Goal: Task Accomplishment & Management: Complete application form

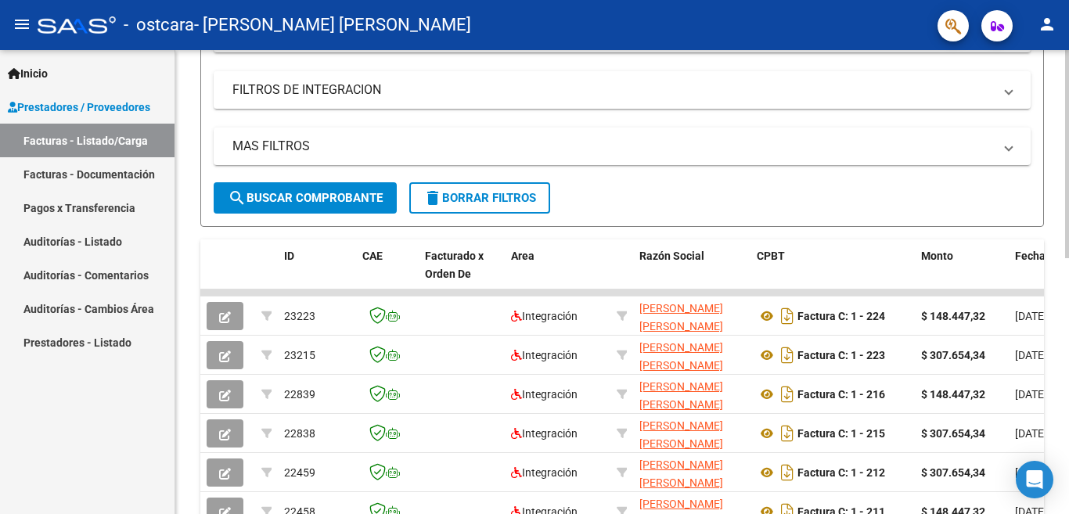
scroll to position [289, 0]
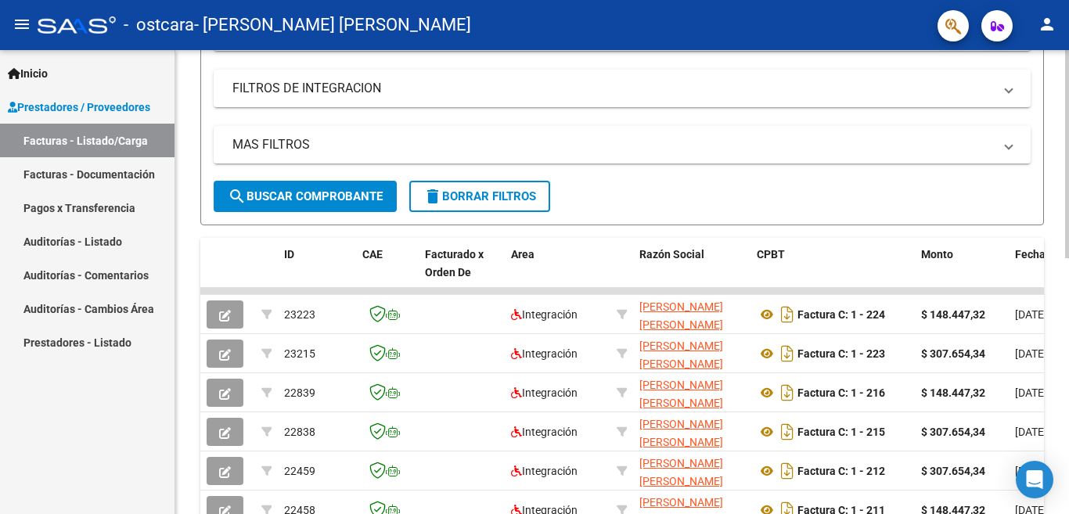
click at [1069, 249] on div at bounding box center [1067, 154] width 4 height 208
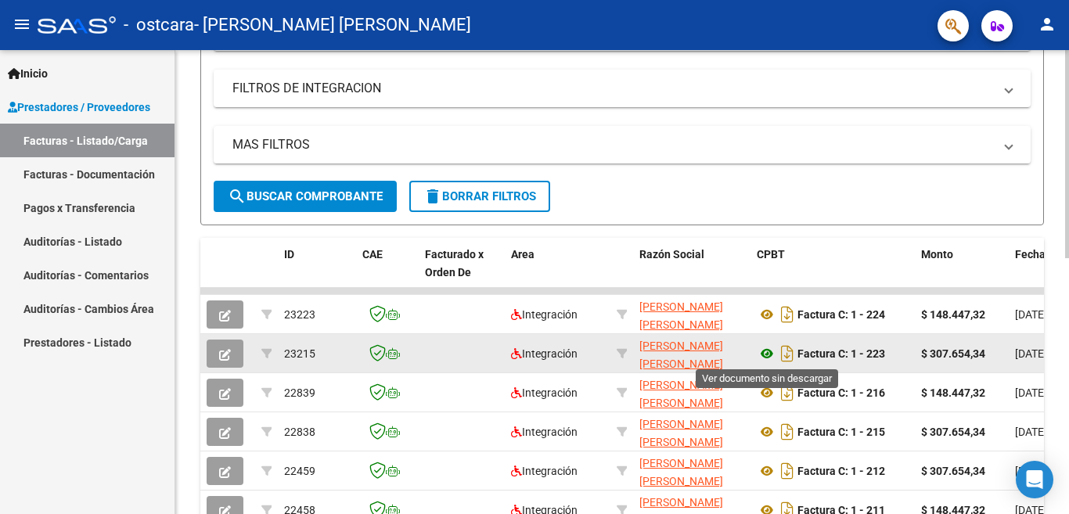
click at [770, 348] on icon at bounding box center [767, 353] width 20 height 19
click at [768, 353] on icon at bounding box center [767, 353] width 20 height 19
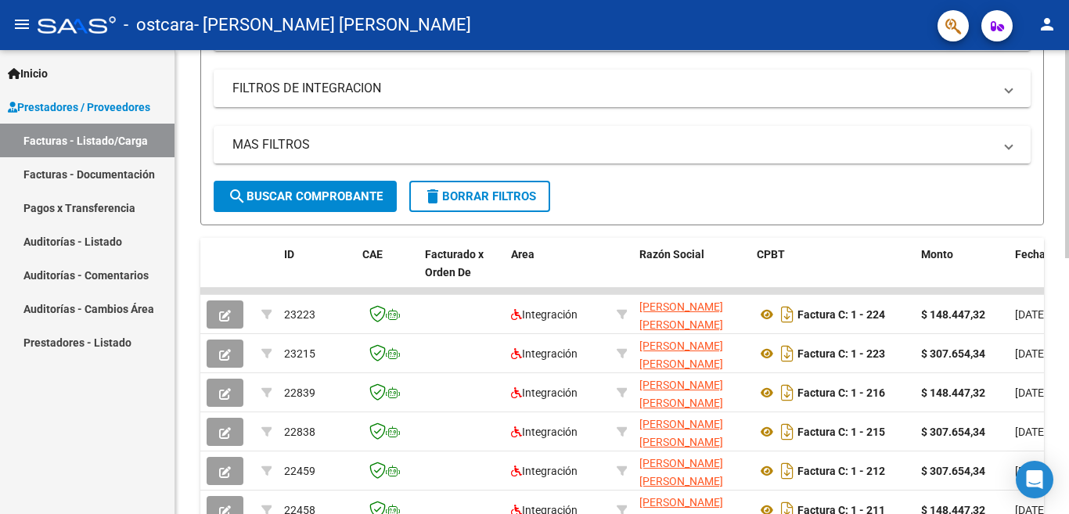
click at [1062, 68] on div "Video tutorial PRESTADORES -> Listado de CPBTs Emitidos por Prestadores / Prove…" at bounding box center [622, 271] width 894 height 1020
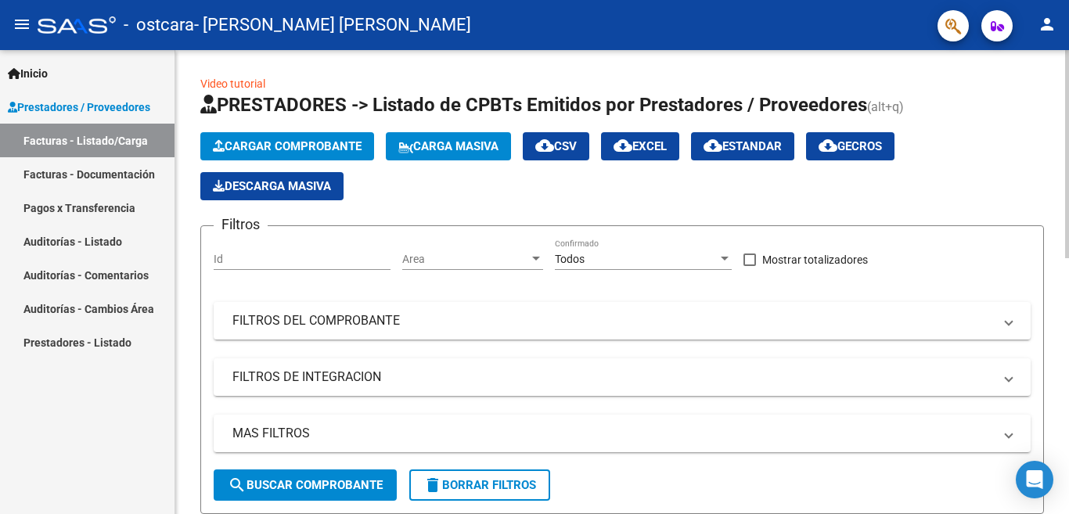
click at [1069, 76] on div at bounding box center [1067, 282] width 4 height 464
click at [1069, 76] on div at bounding box center [1067, 154] width 4 height 208
click at [319, 146] on span "Cargar Comprobante" at bounding box center [287, 146] width 149 height 14
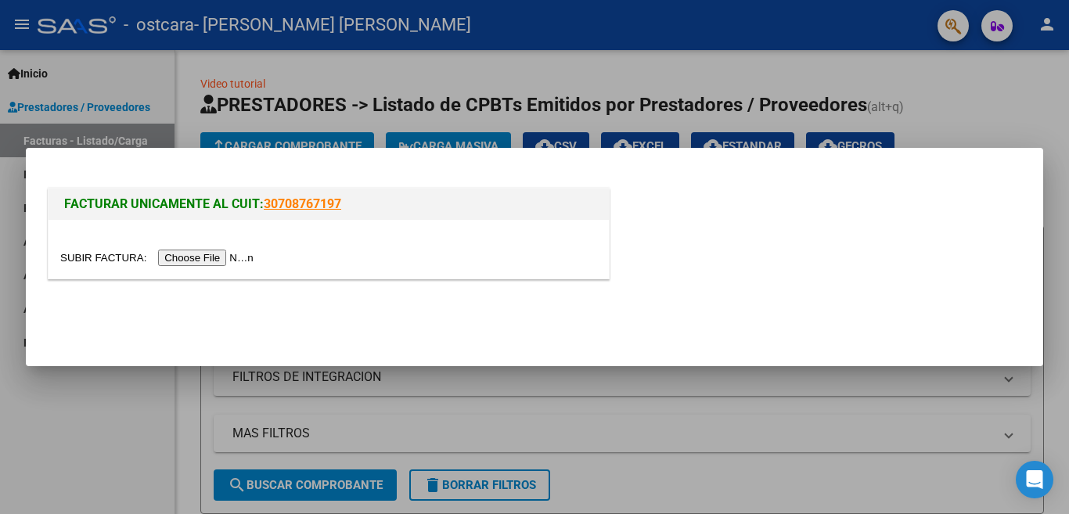
click at [238, 258] on input "file" at bounding box center [159, 258] width 198 height 16
click at [232, 259] on input "file" at bounding box center [159, 258] width 198 height 16
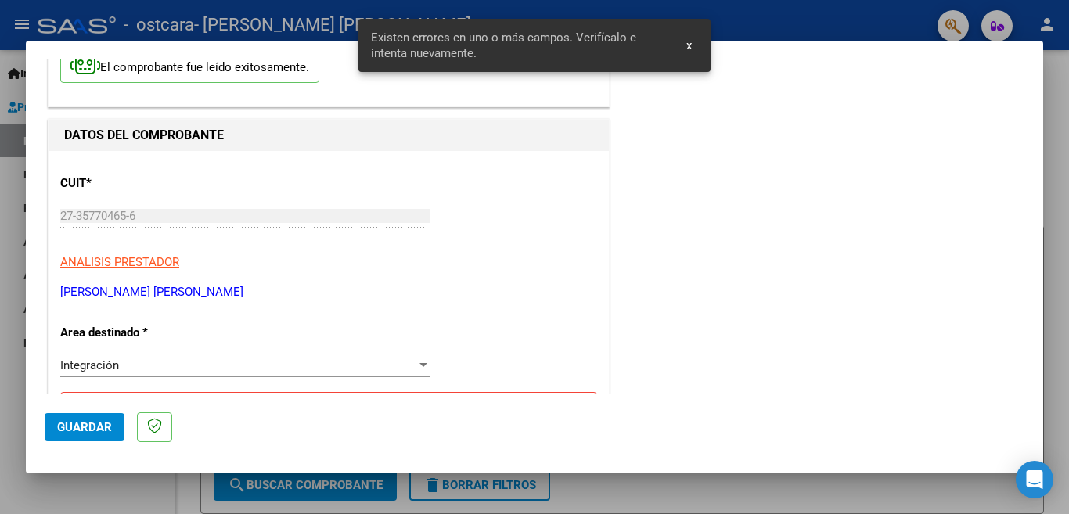
scroll to position [378, 0]
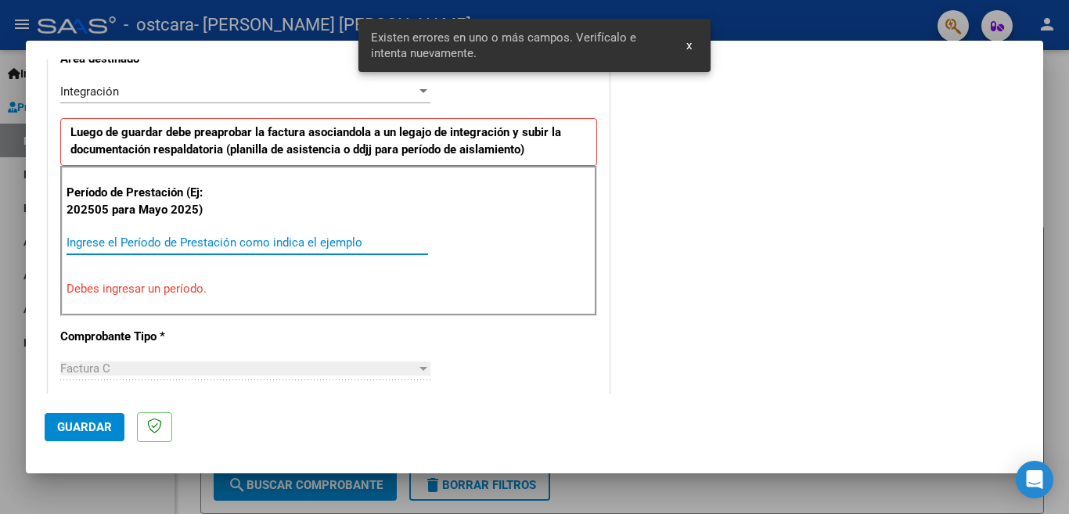
click at [150, 243] on input "Ingrese el Período de Prestación como indica el ejemplo" at bounding box center [248, 243] width 362 height 14
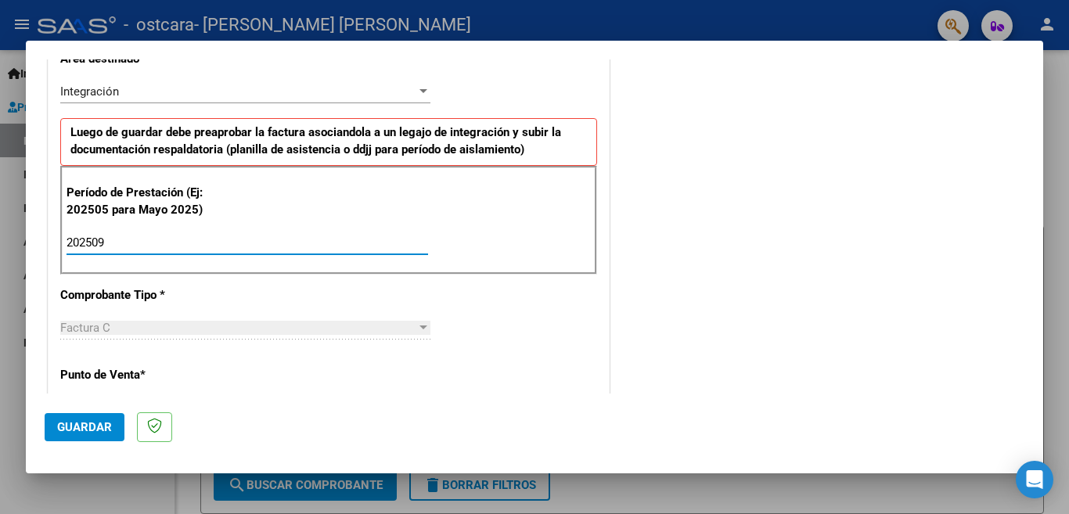
type input "202509"
click at [101, 422] on span "Guardar" at bounding box center [84, 427] width 55 height 14
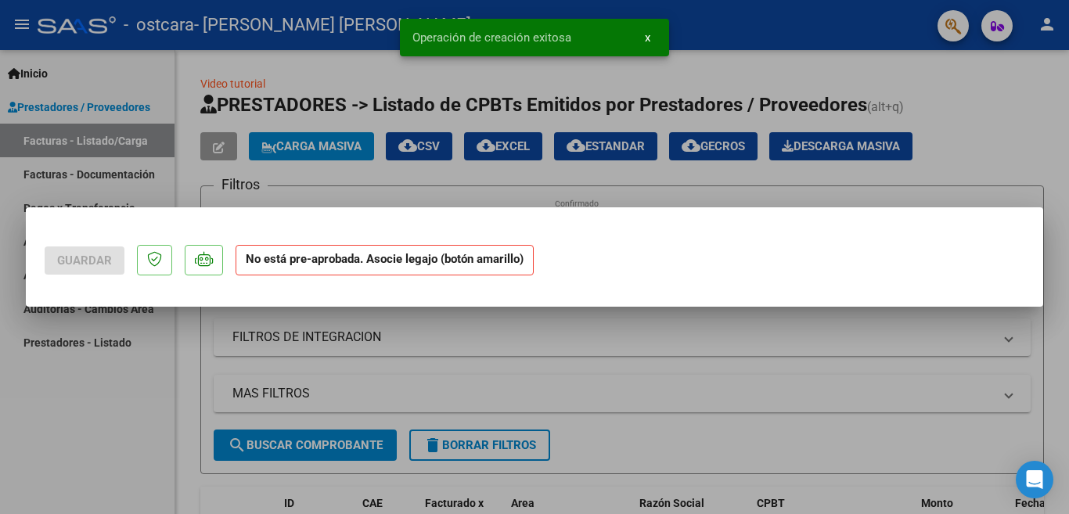
scroll to position [0, 0]
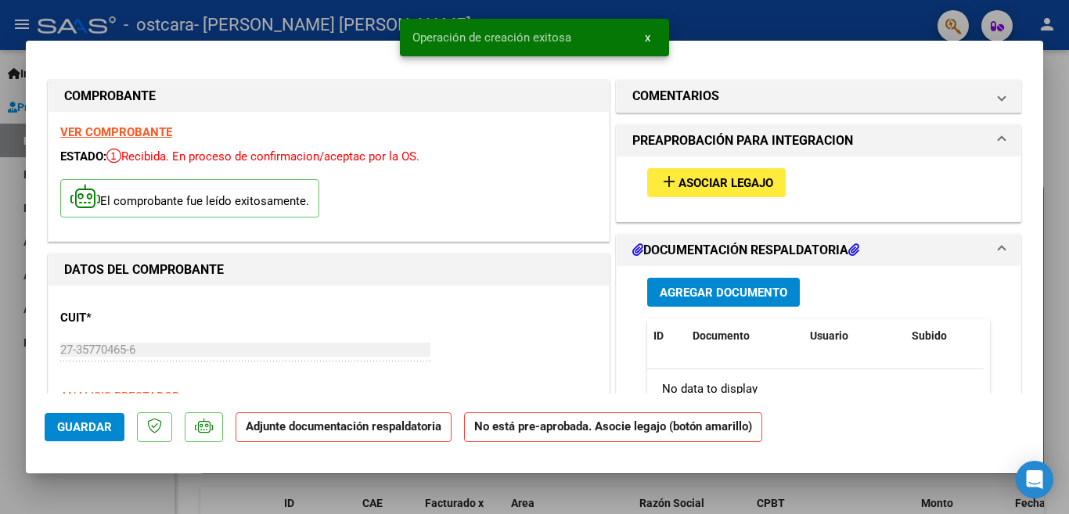
click at [730, 179] on span "Asociar Legajo" at bounding box center [726, 183] width 95 height 14
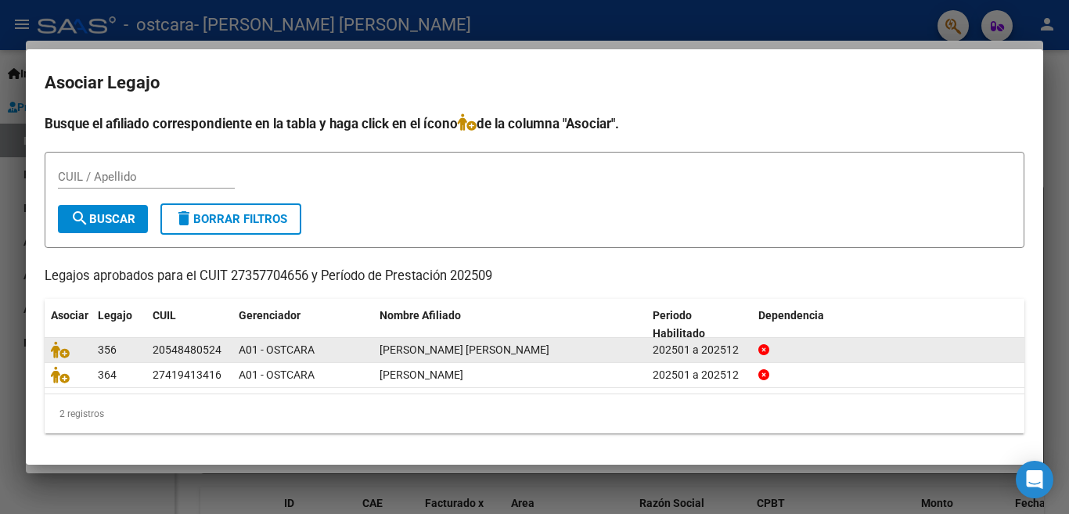
click at [486, 354] on span "[PERSON_NAME] [PERSON_NAME]" at bounding box center [465, 350] width 170 height 13
click at [62, 349] on icon at bounding box center [60, 349] width 19 height 17
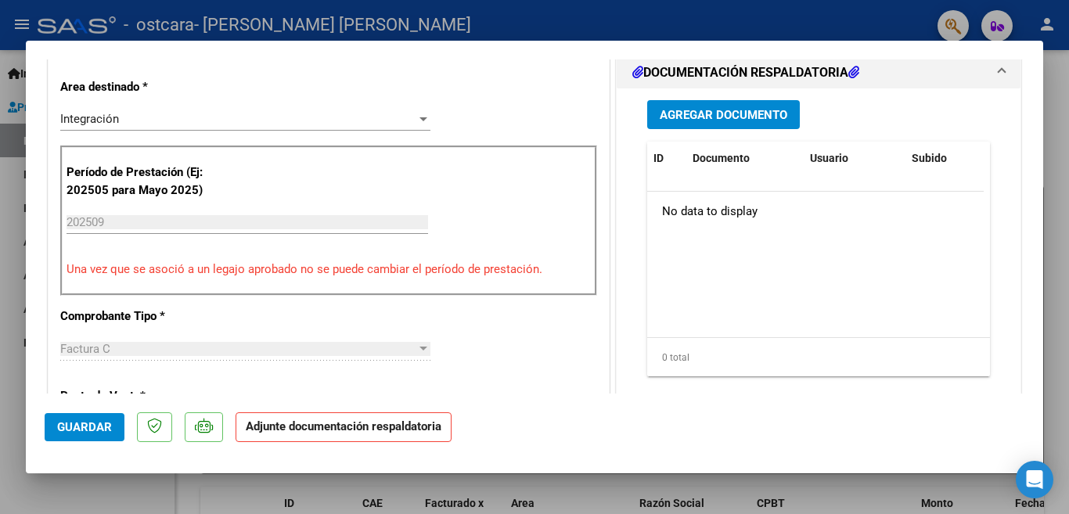
scroll to position [344, 0]
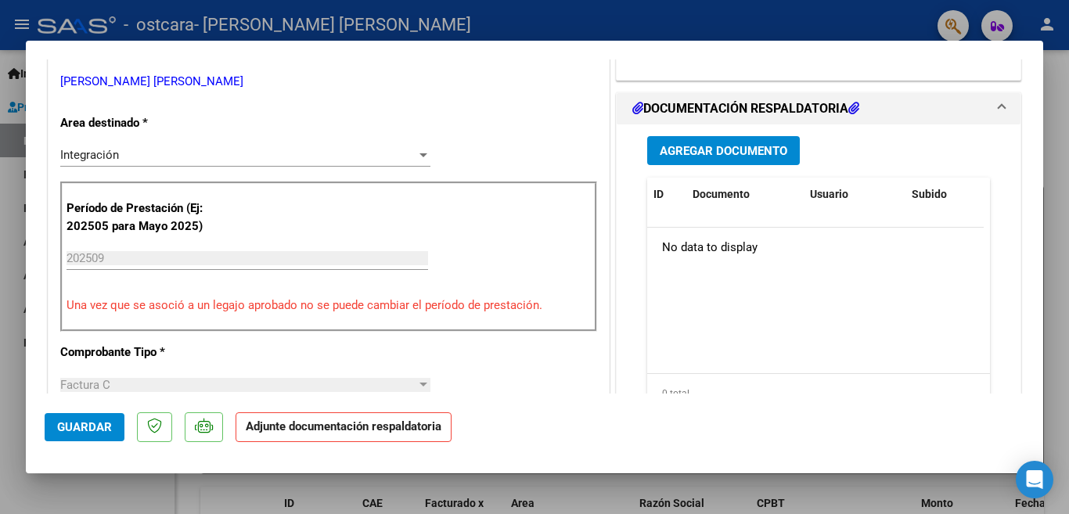
click at [713, 146] on span "Agregar Documento" at bounding box center [724, 151] width 128 height 14
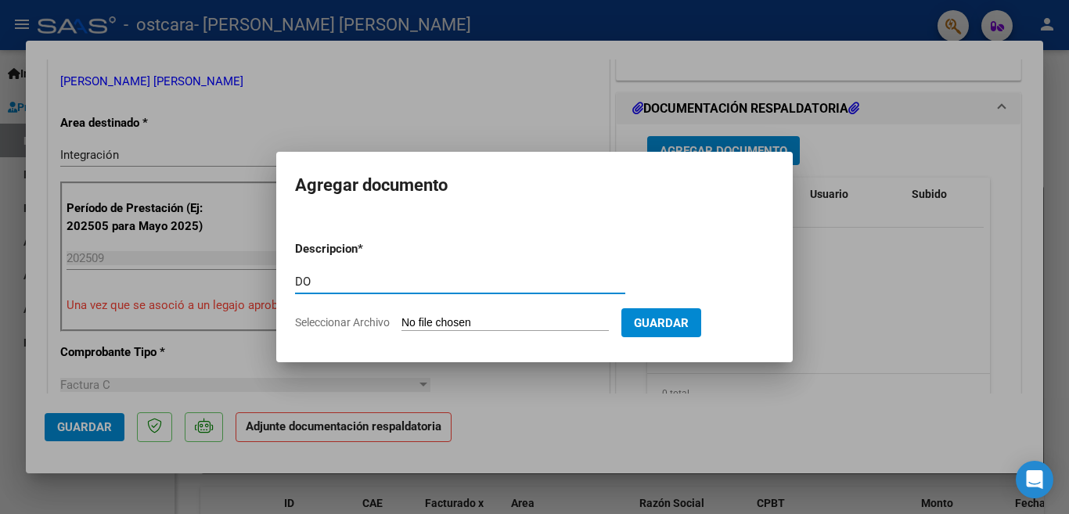
type input "D"
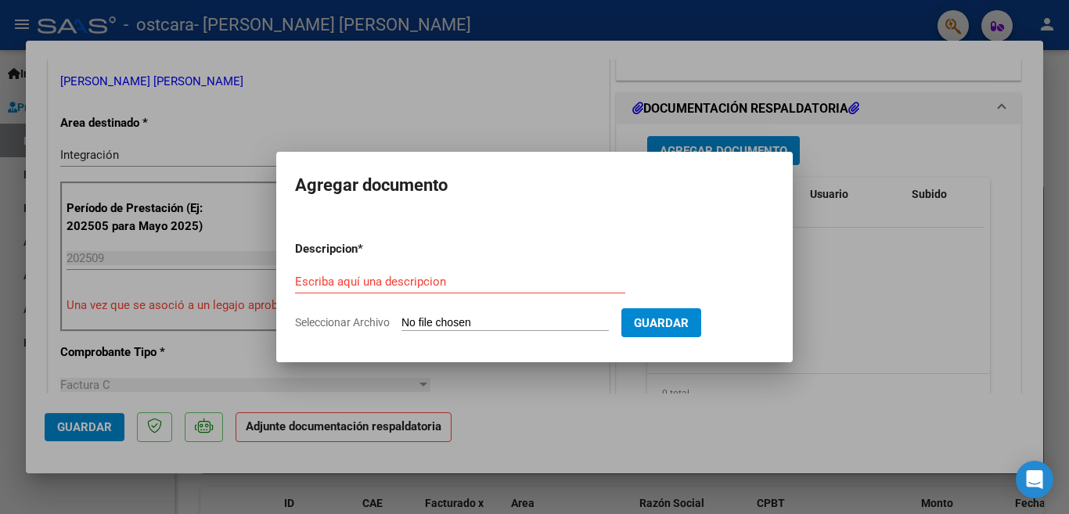
click at [850, 299] on div at bounding box center [534, 257] width 1069 height 514
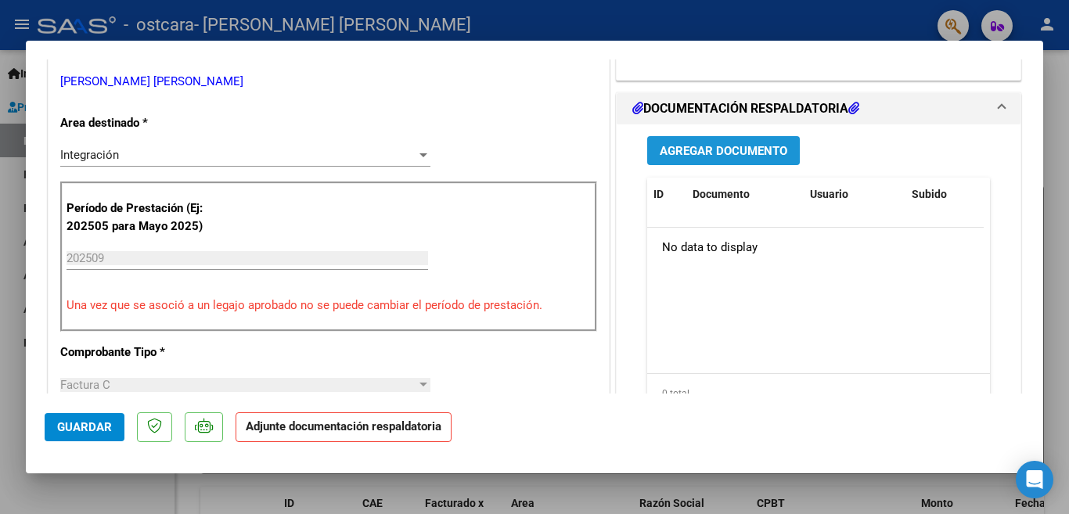
click at [705, 150] on span "Agregar Documento" at bounding box center [724, 151] width 128 height 14
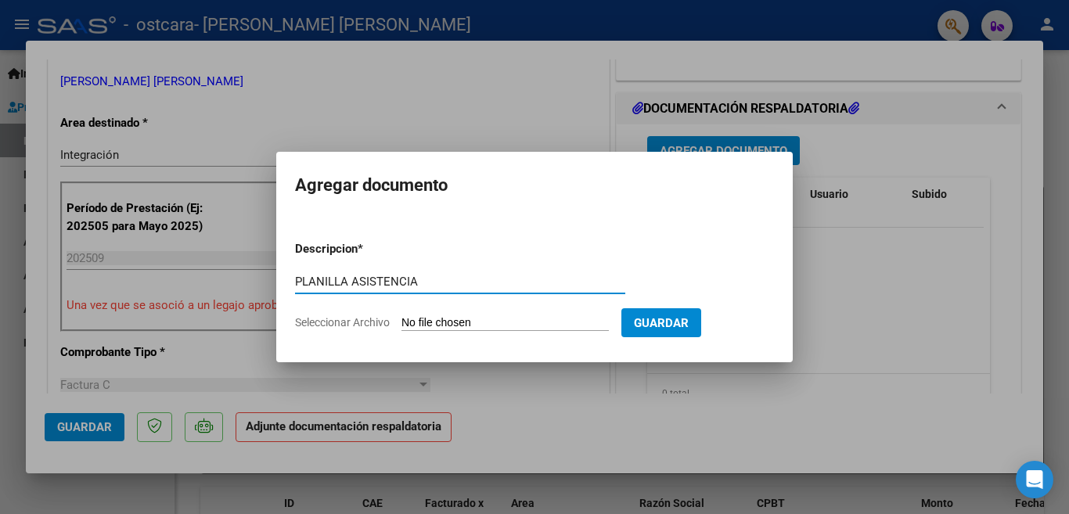
type input "PLANILLA ASISTENCIA"
click at [478, 321] on input "Seleccionar Archivo" at bounding box center [505, 323] width 207 height 15
type input "C:\fakepath\Documento 12.pdf"
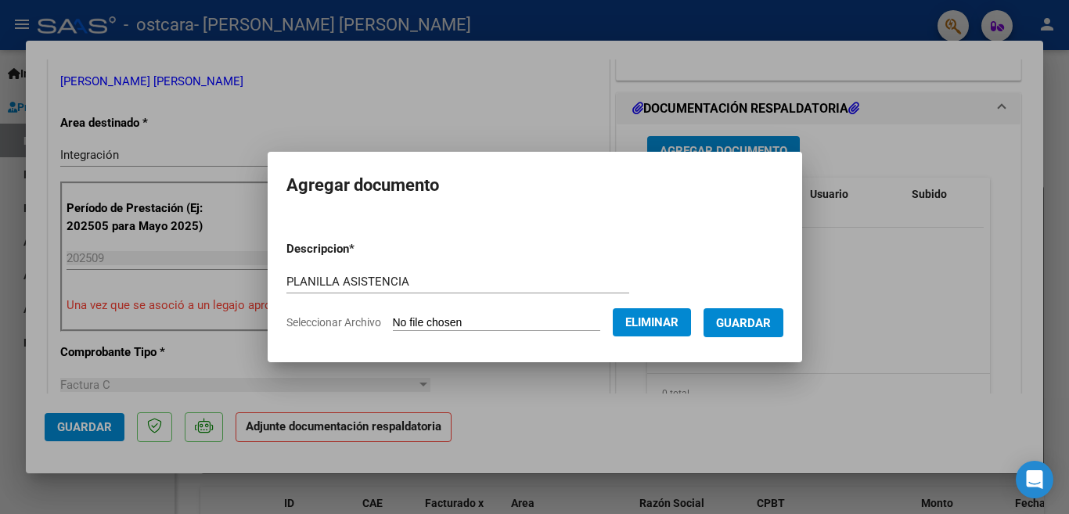
click at [748, 319] on span "Guardar" at bounding box center [743, 323] width 55 height 14
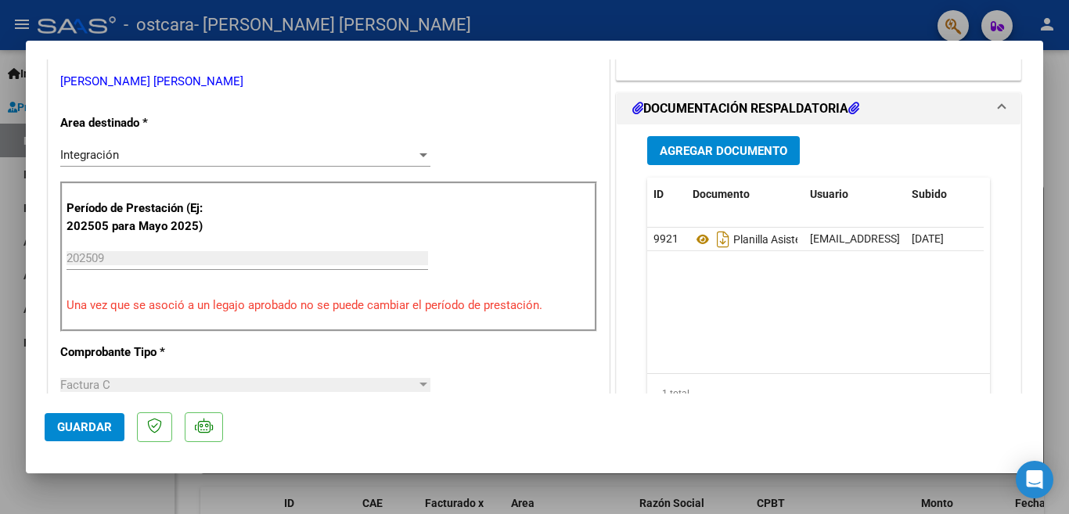
click at [1066, 82] on div at bounding box center [534, 257] width 1069 height 514
type input "$ 0,00"
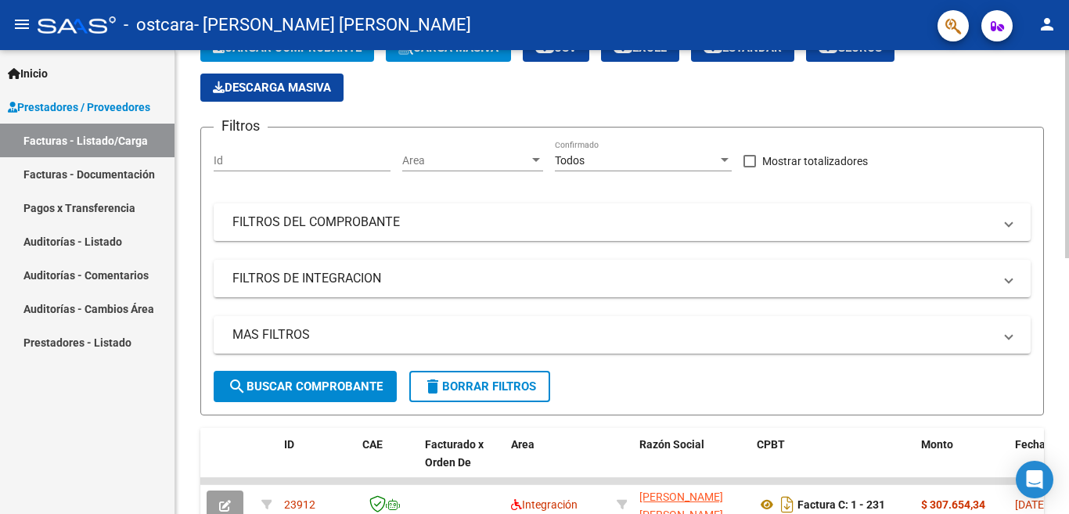
scroll to position [186, 0]
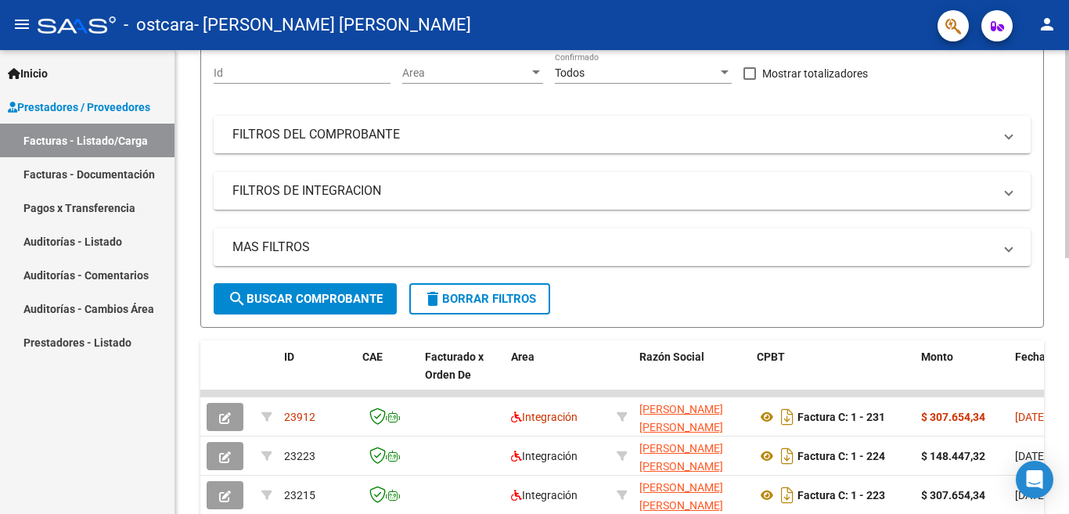
click at [1066, 258] on div at bounding box center [1067, 154] width 4 height 208
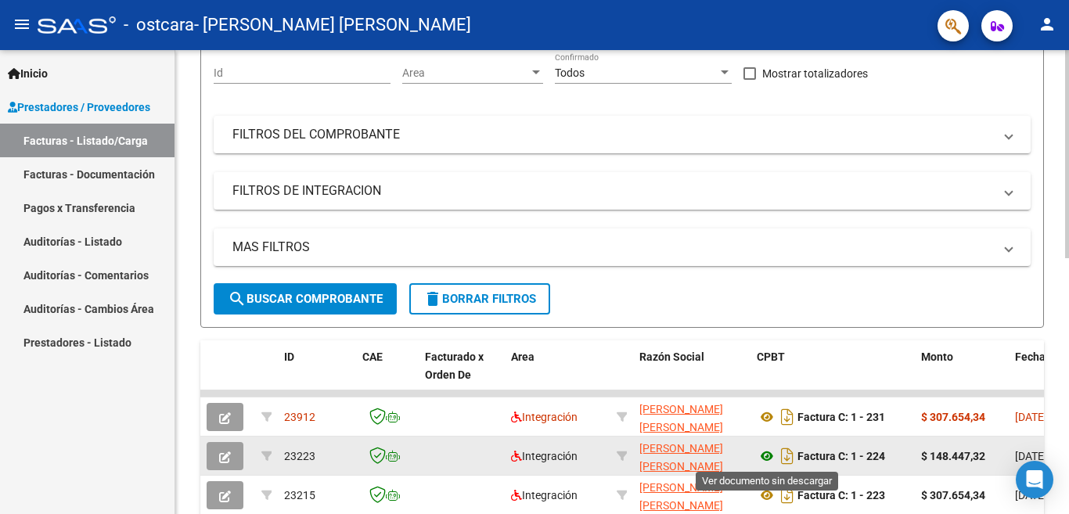
click at [766, 453] on icon at bounding box center [767, 456] width 20 height 19
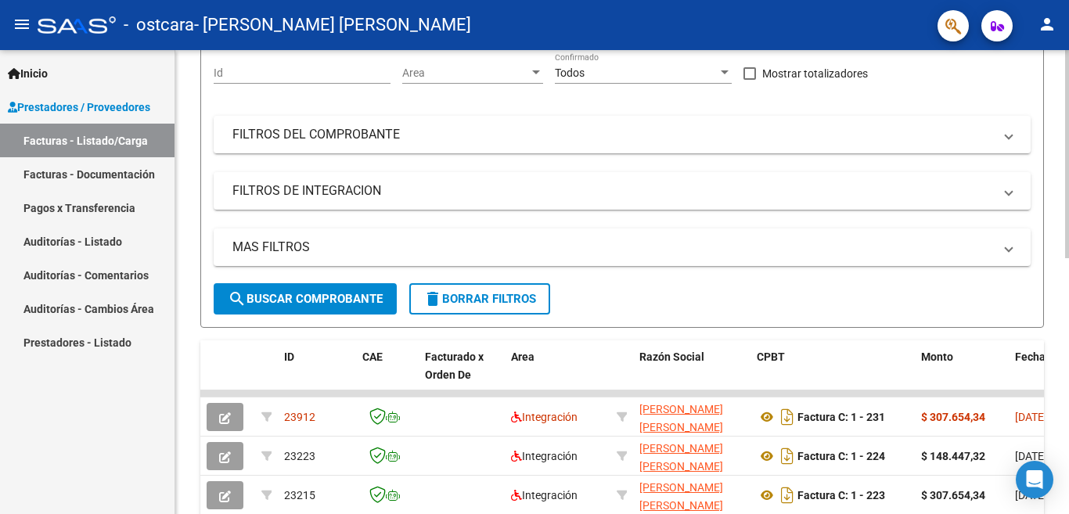
click at [1064, 66] on div "Video tutorial PRESTADORES -> Listado de CPBTs Emitidos por Prestadores / Prove…" at bounding box center [622, 374] width 894 height 1020
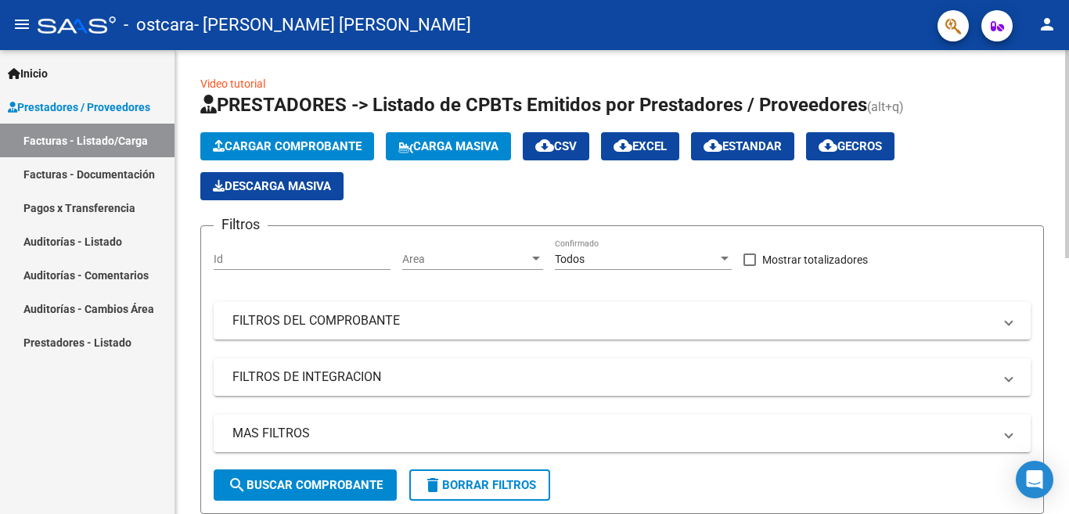
click at [1066, 56] on div at bounding box center [1067, 282] width 4 height 464
click at [1066, 56] on div at bounding box center [1067, 154] width 4 height 208
click at [308, 145] on span "Cargar Comprobante" at bounding box center [287, 146] width 149 height 14
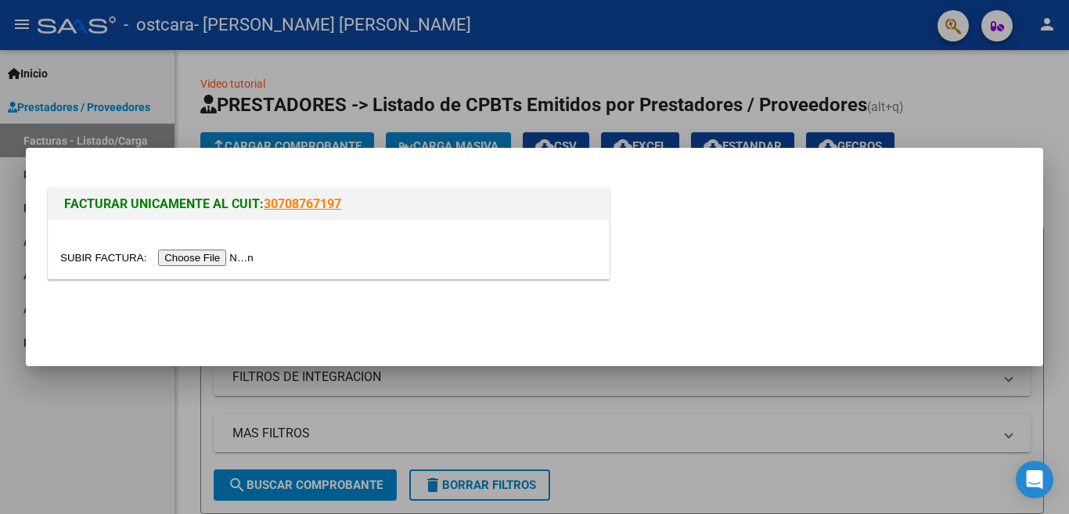
click at [231, 261] on input "file" at bounding box center [159, 258] width 198 height 16
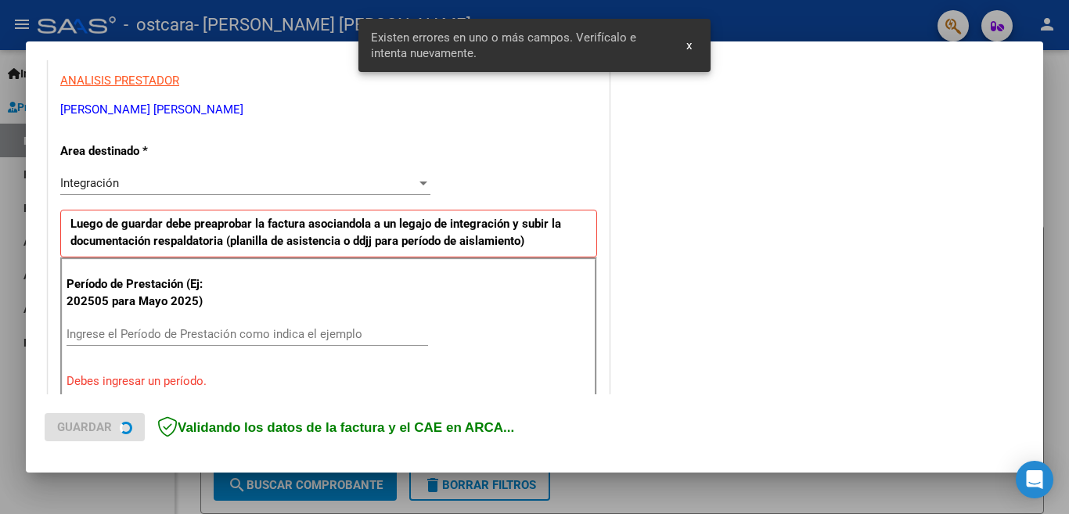
scroll to position [348, 0]
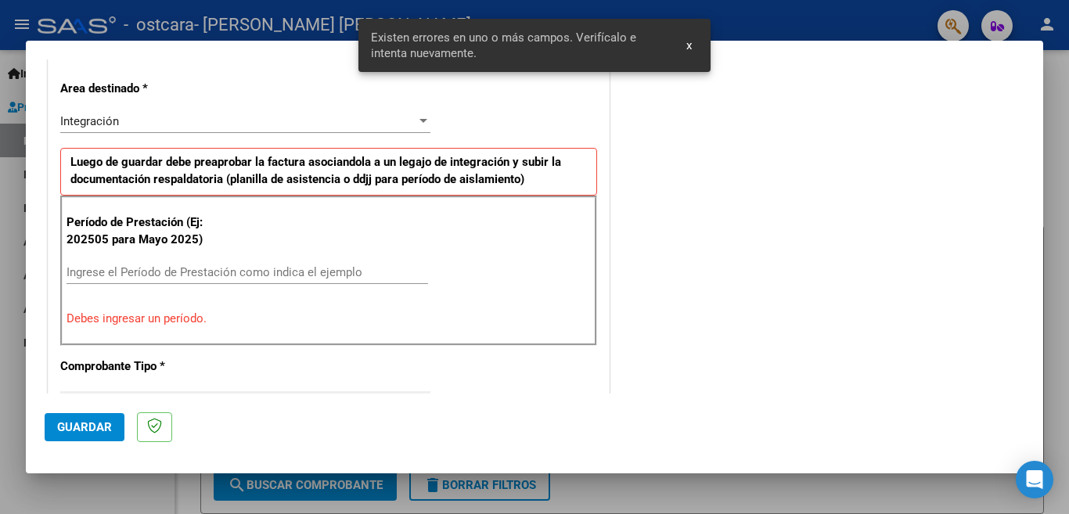
click at [241, 270] on input "Ingrese el Período de Prestación como indica el ejemplo" at bounding box center [248, 272] width 362 height 14
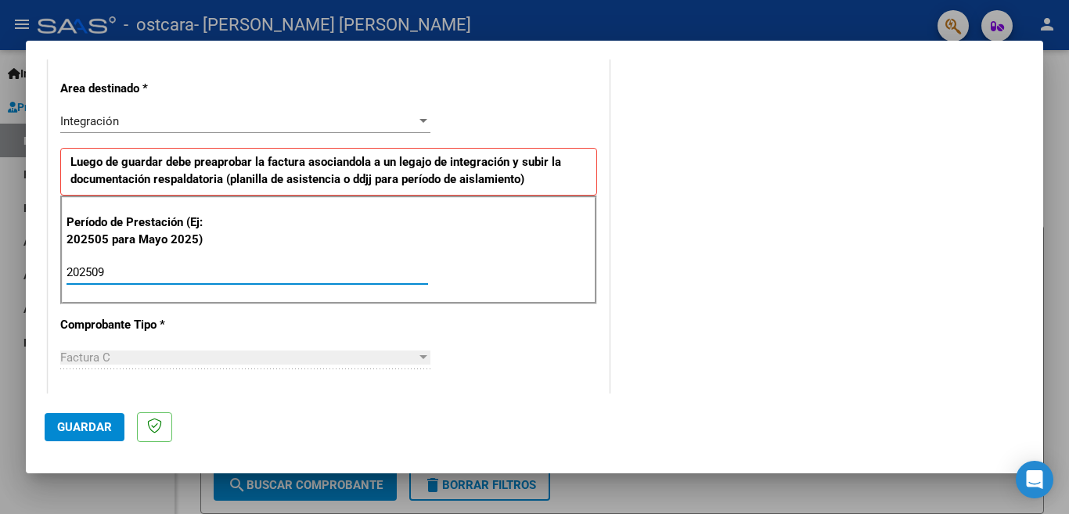
type input "202509"
click at [82, 426] on span "Guardar" at bounding box center [84, 427] width 55 height 14
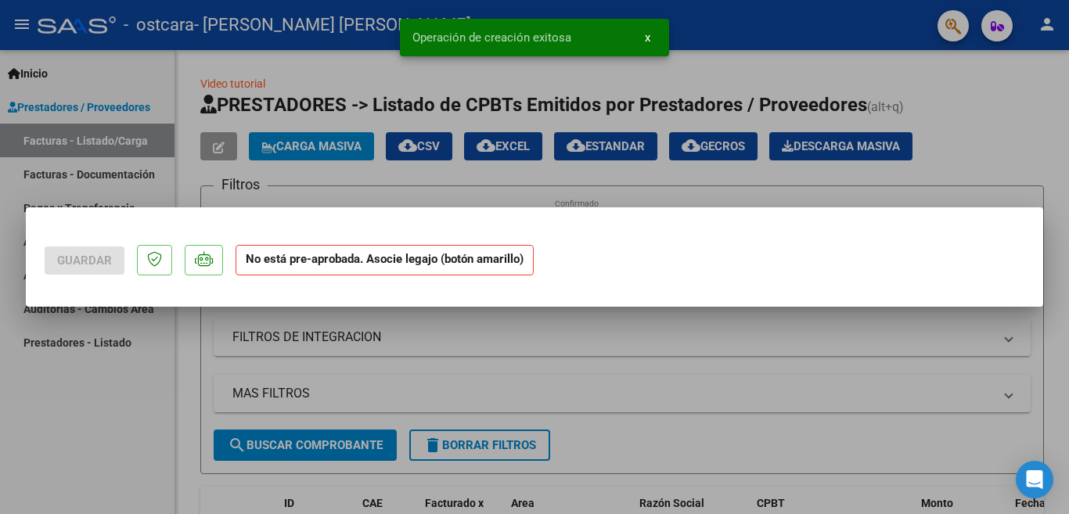
scroll to position [0, 0]
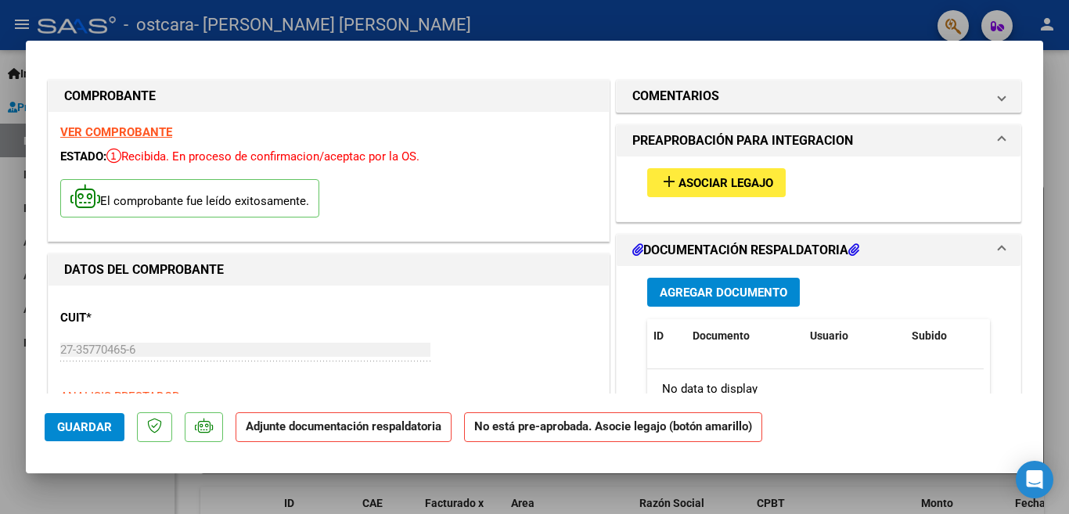
click at [708, 189] on span "Asociar Legajo" at bounding box center [726, 183] width 95 height 14
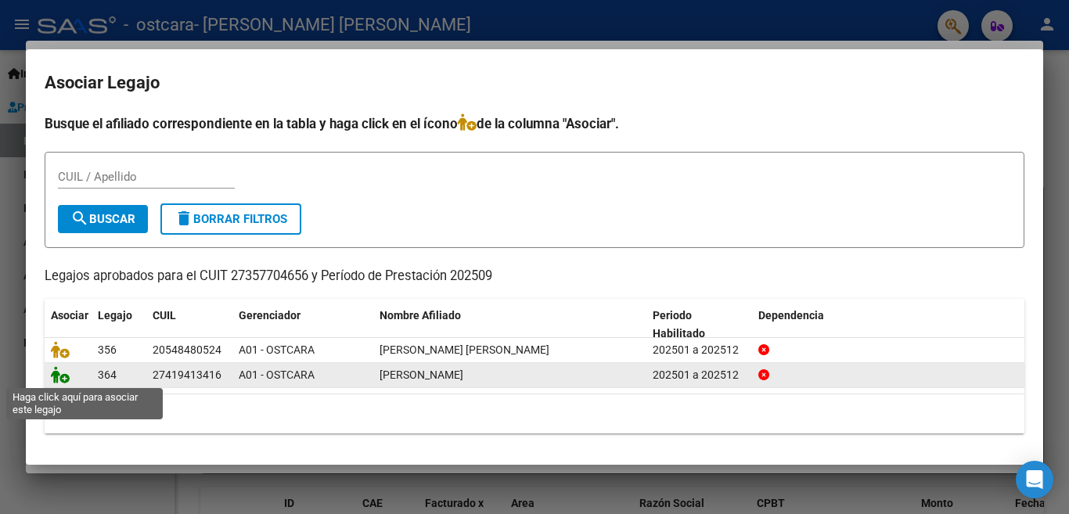
click at [64, 382] on icon at bounding box center [60, 374] width 19 height 17
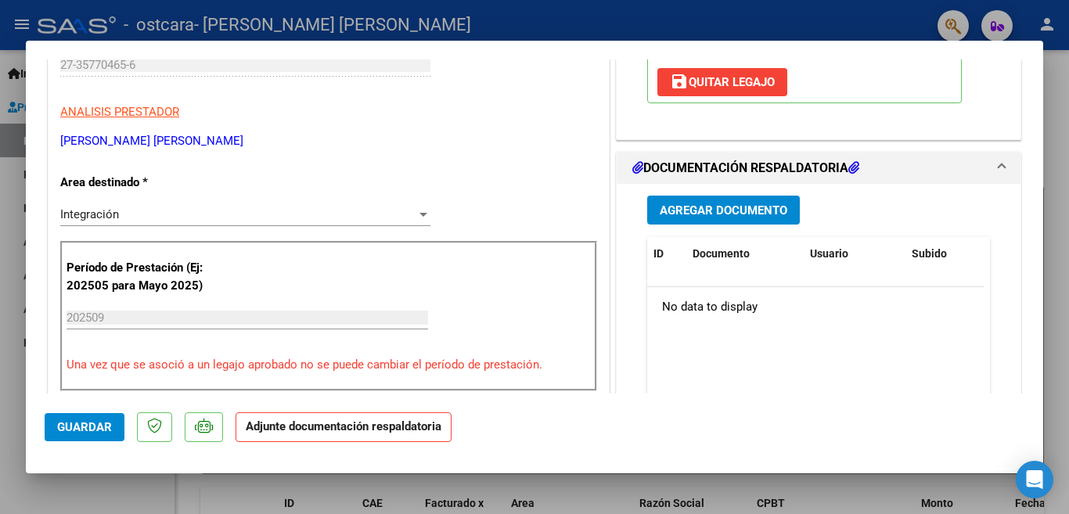
scroll to position [344, 0]
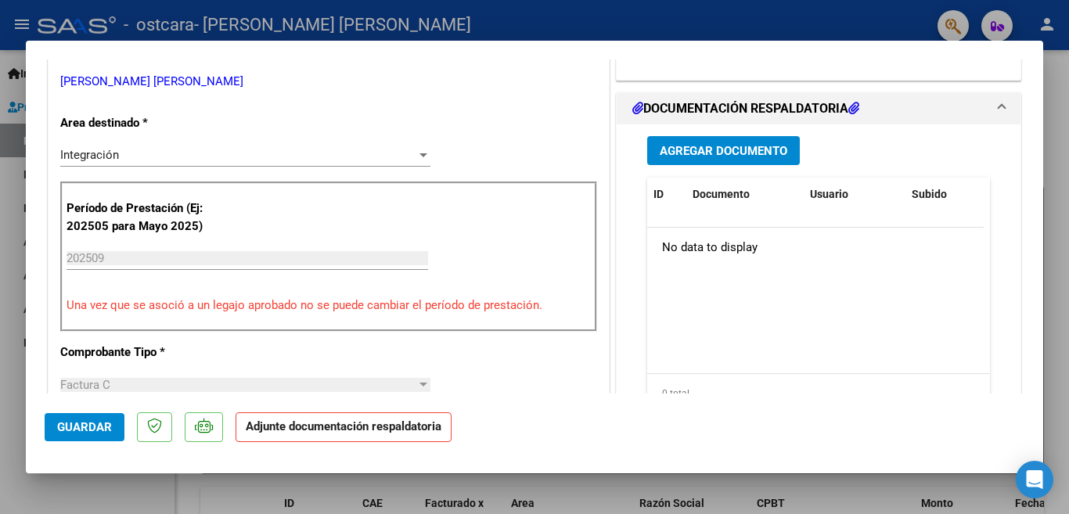
click at [732, 149] on span "Agregar Documento" at bounding box center [724, 151] width 128 height 14
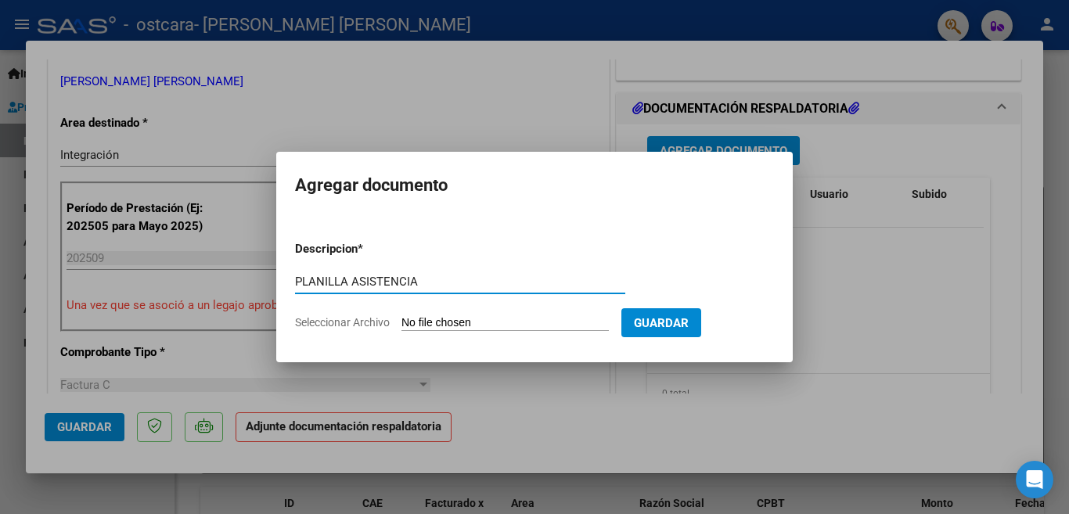
type input "PLANILLA ASISTENCIA"
click at [489, 325] on input "Seleccionar Archivo" at bounding box center [505, 323] width 207 height 15
type input "C:\fakepath\Documento 13.pdf"
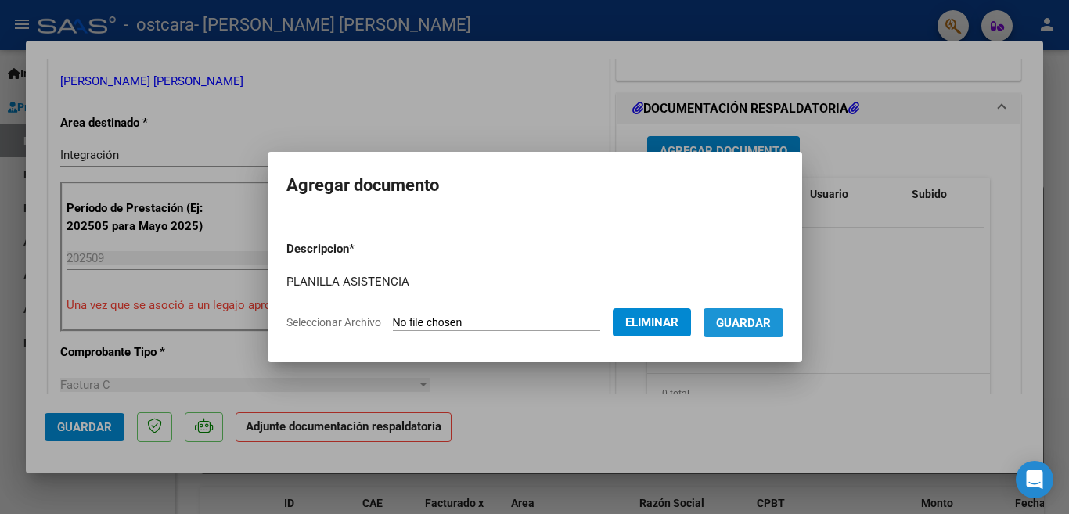
click at [771, 318] on span "Guardar" at bounding box center [743, 323] width 55 height 14
